Goal: Information Seeking & Learning: Learn about a topic

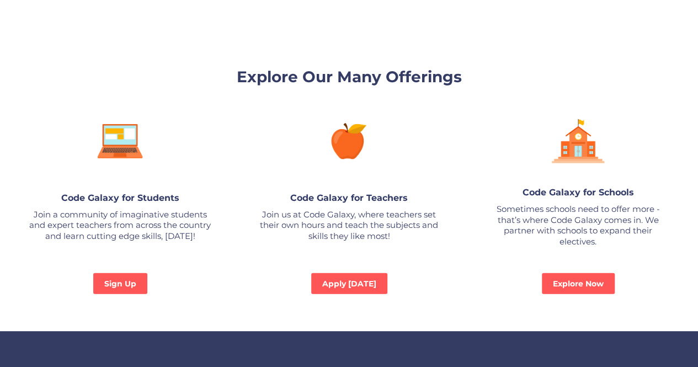
scroll to position [2590, 0]
click at [111, 272] on link "Sign Up" at bounding box center [120, 283] width 57 height 22
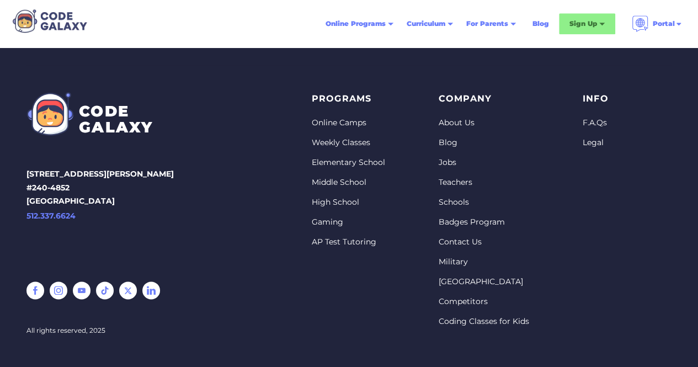
scroll to position [545, 0]
click at [349, 200] on link "High School" at bounding box center [348, 201] width 73 height 11
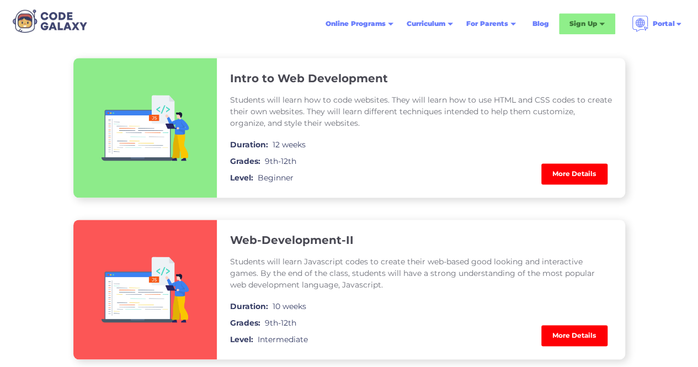
scroll to position [662, 0]
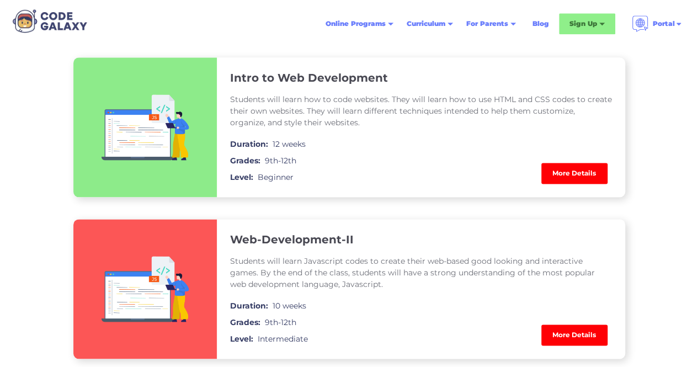
click at [586, 170] on link "More Details" at bounding box center [574, 173] width 66 height 21
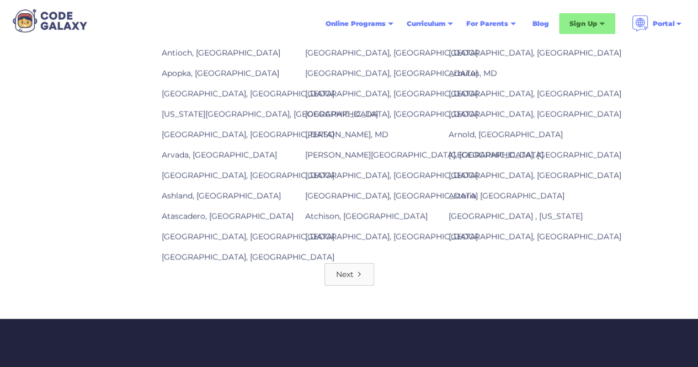
scroll to position [1537, 0]
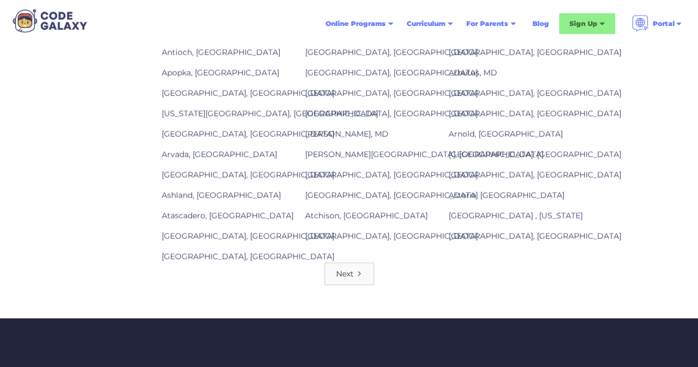
click at [349, 268] on div "Next" at bounding box center [345, 273] width 18 height 11
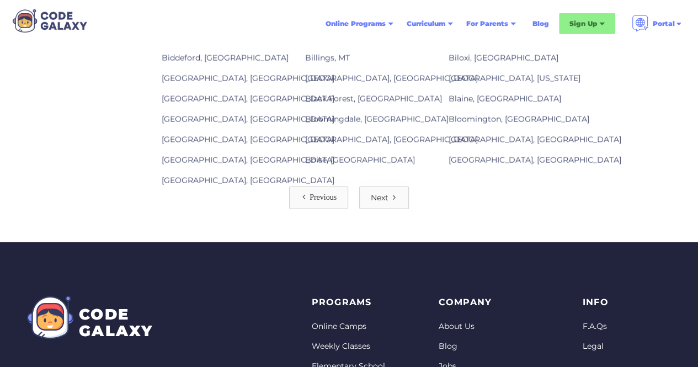
scroll to position [1611, 0]
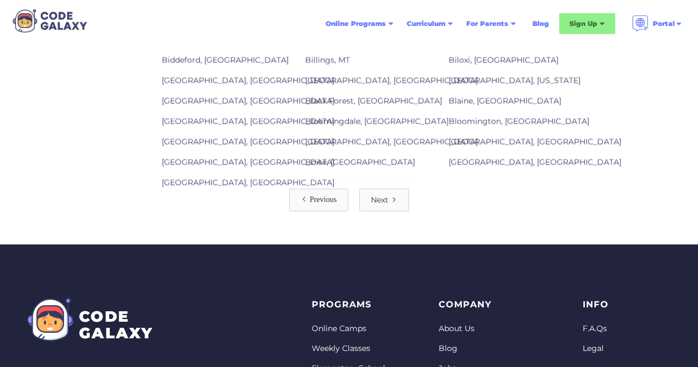
click at [393, 198] on icon "Next Page" at bounding box center [394, 200] width 2 height 4
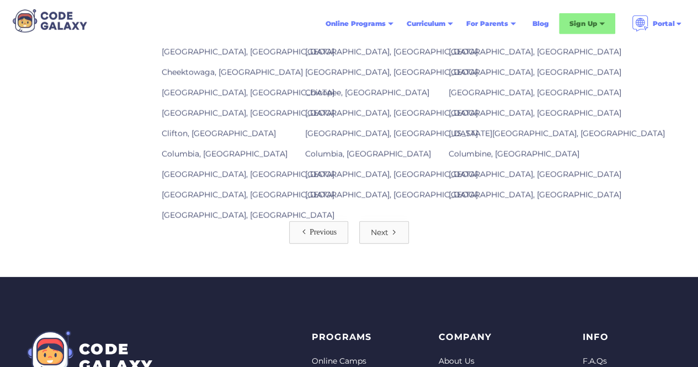
scroll to position [1606, 0]
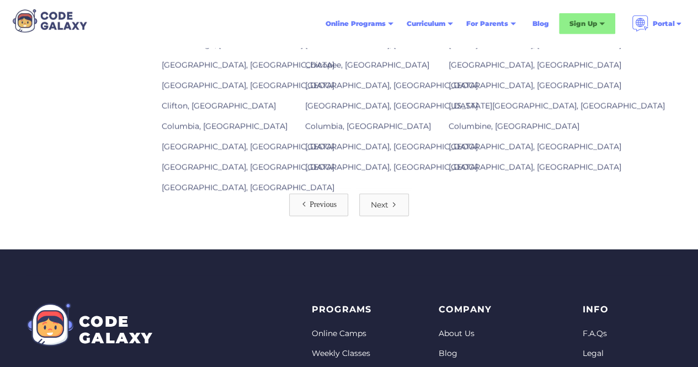
click at [385, 199] on div "Next" at bounding box center [380, 204] width 18 height 11
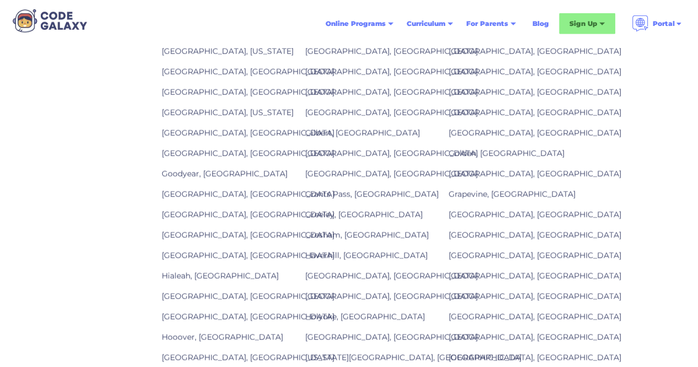
scroll to position [1391, 0]
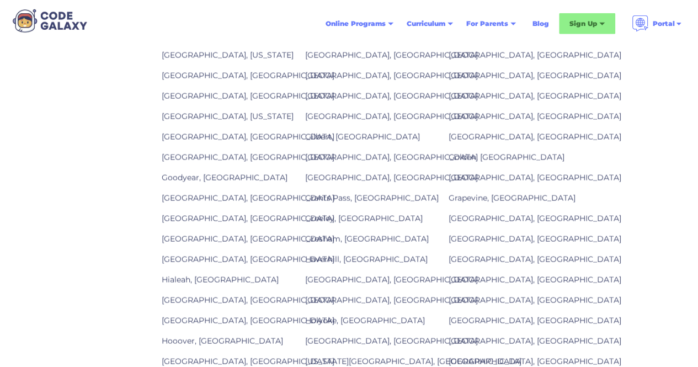
click at [215, 193] on link "Grand Rapids, MI" at bounding box center [248, 198] width 173 height 10
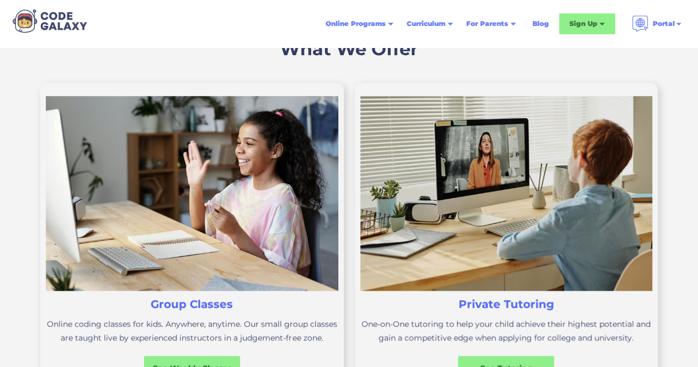
scroll to position [306, 0]
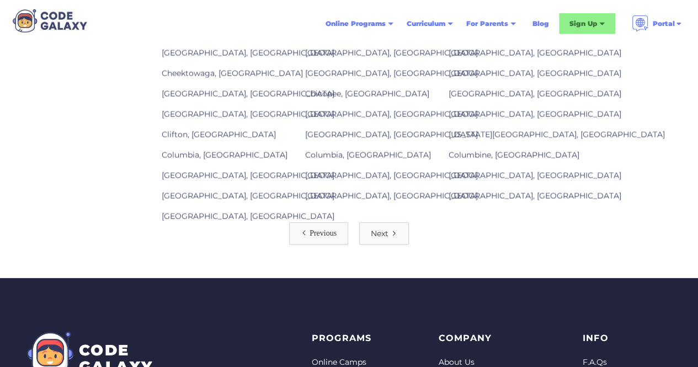
scroll to position [1576, 0]
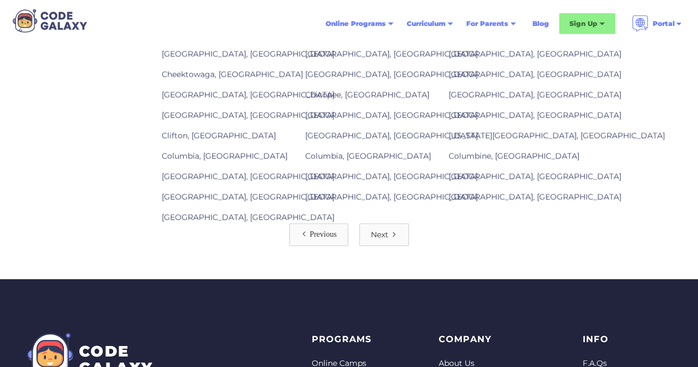
click at [386, 229] on div "Next" at bounding box center [380, 234] width 18 height 11
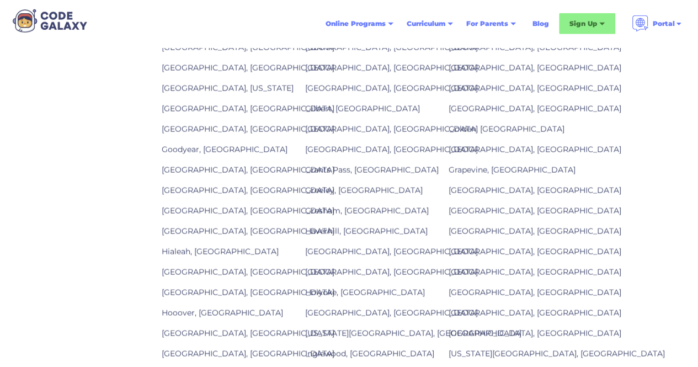
scroll to position [1420, 0]
click at [189, 164] on link "Grand Rapids, MI" at bounding box center [248, 169] width 173 height 10
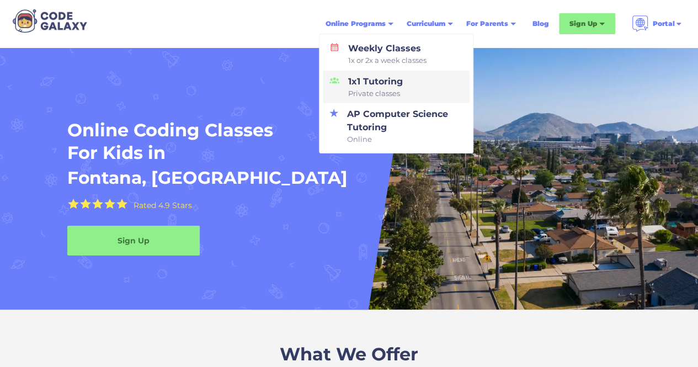
click at [381, 88] on span "Private classes" at bounding box center [375, 93] width 55 height 11
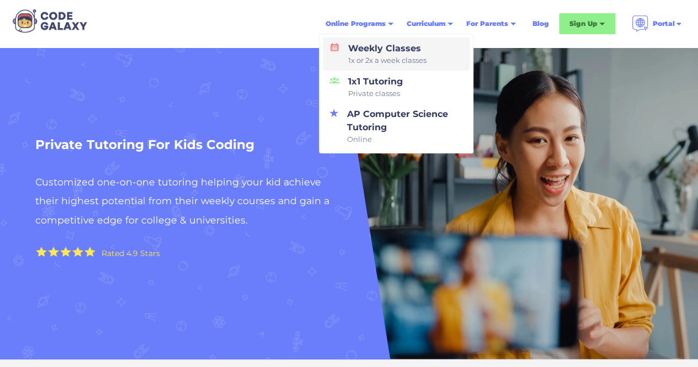
click at [357, 51] on div "Weekly Classes 1x or 2x a week classes" at bounding box center [385, 54] width 83 height 24
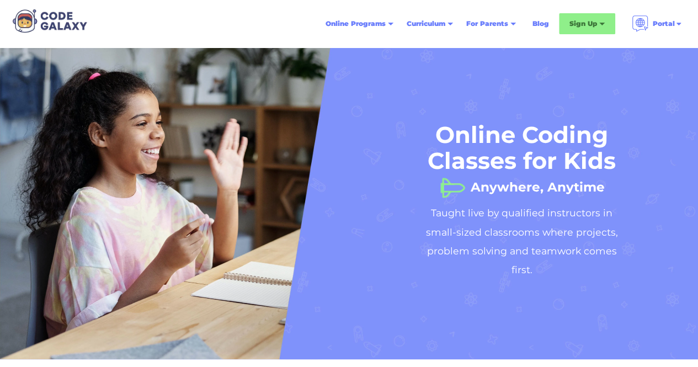
click at [545, 23] on link "Blog" at bounding box center [541, 24] width 30 height 20
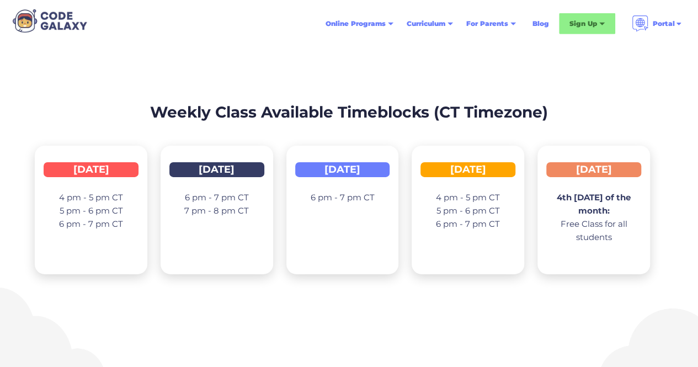
scroll to position [1763, 0]
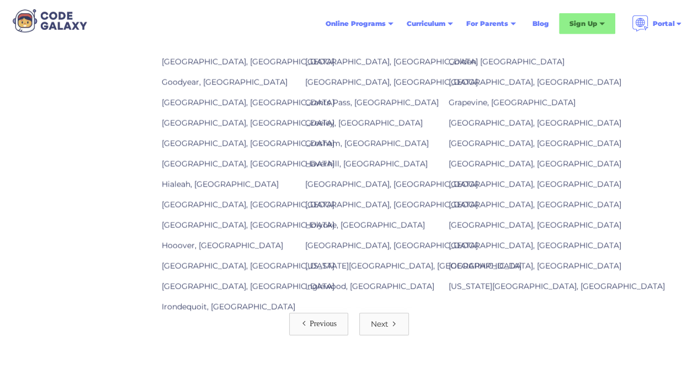
scroll to position [1420, 0]
